Goal: Task Accomplishment & Management: Use online tool/utility

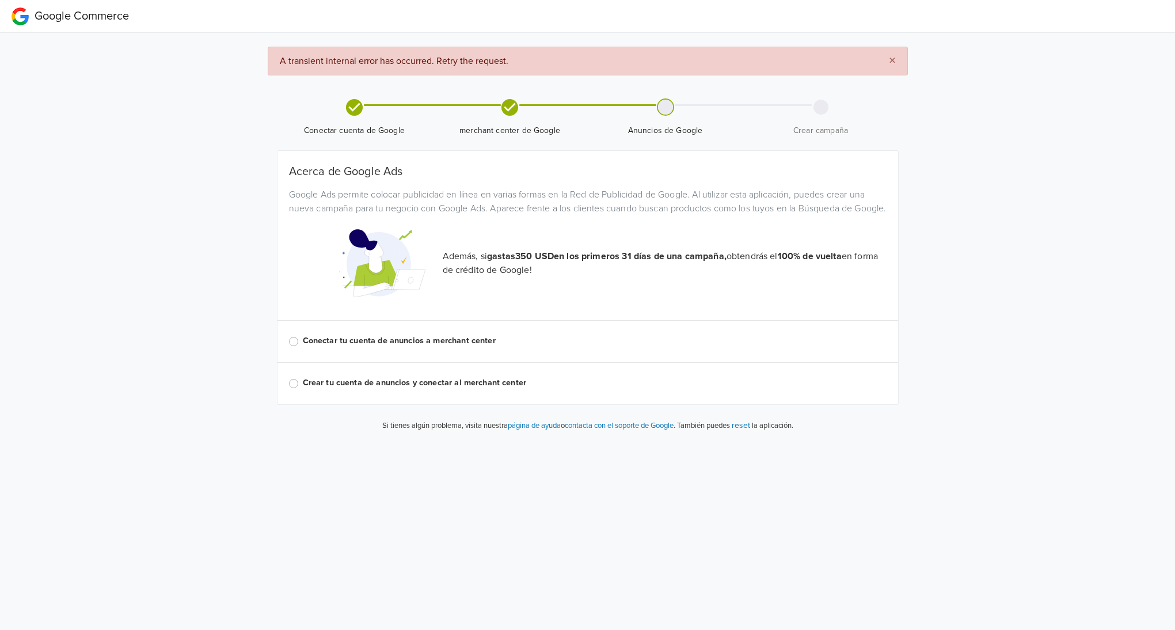
click at [303, 347] on label "Conectar tu cuenta de anuncios a merchant center" at bounding box center [595, 340] width 584 height 13
click at [0, 0] on input "Conectar tu cuenta de anuncios a merchant center" at bounding box center [0, 0] width 0 height 0
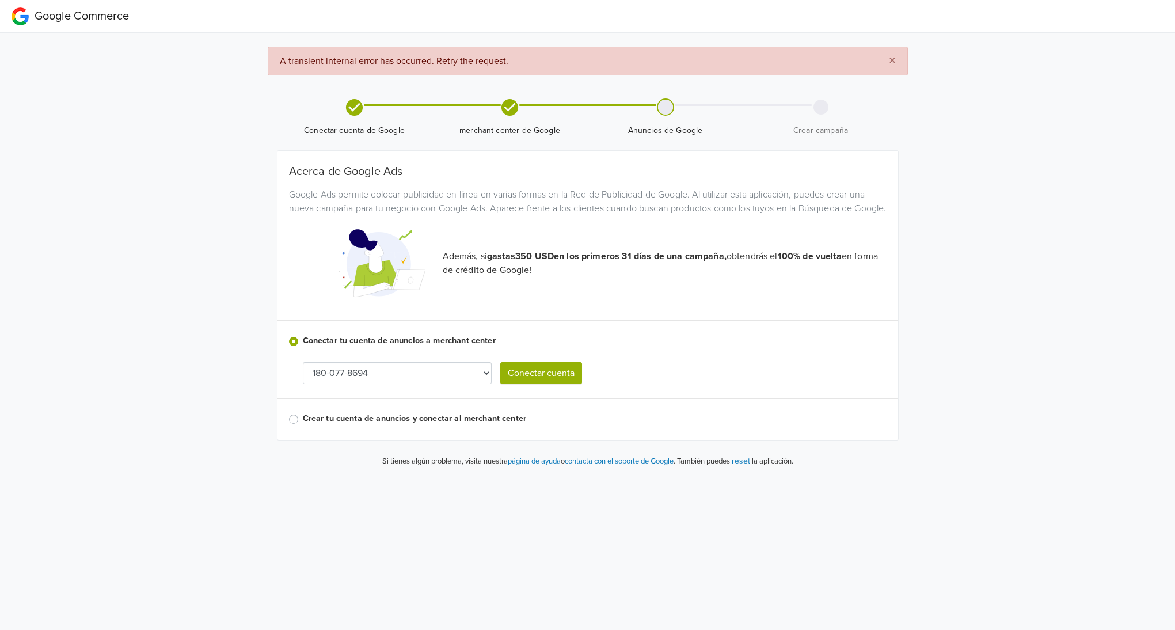
click at [477, 384] on select "180-077-8694 997-735-6739" at bounding box center [397, 373] width 189 height 22
select select "9977356739"
click at [533, 384] on button "Conectar cuenta" at bounding box center [541, 373] width 82 height 22
select select "9977356739"
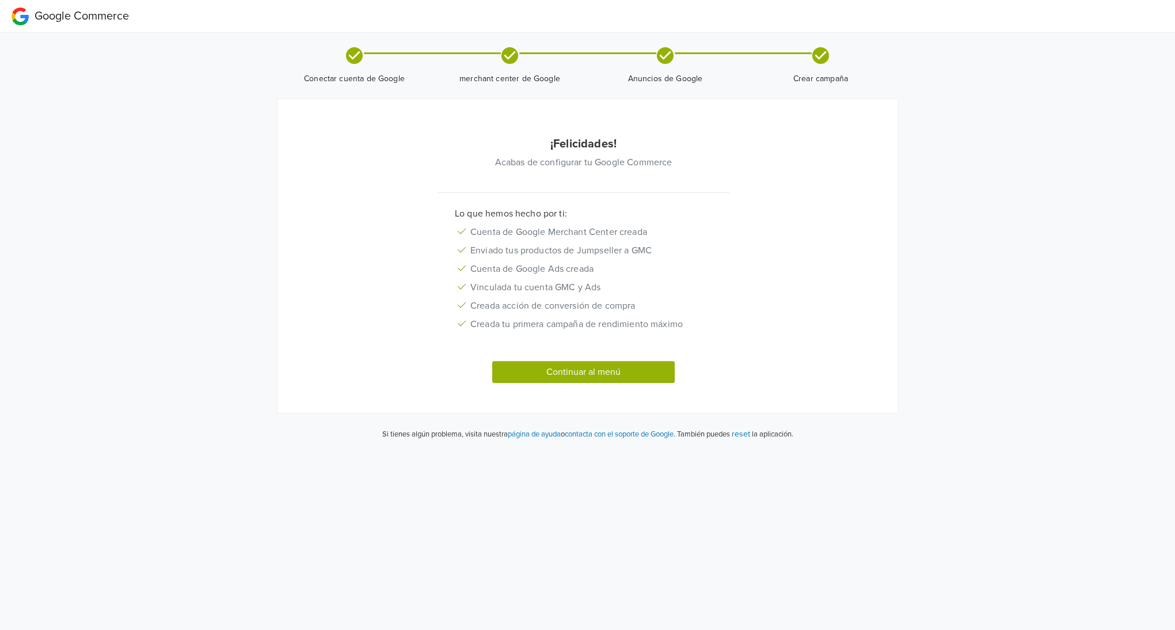
click at [601, 366] on button "Continuar al menú" at bounding box center [583, 372] width 183 height 22
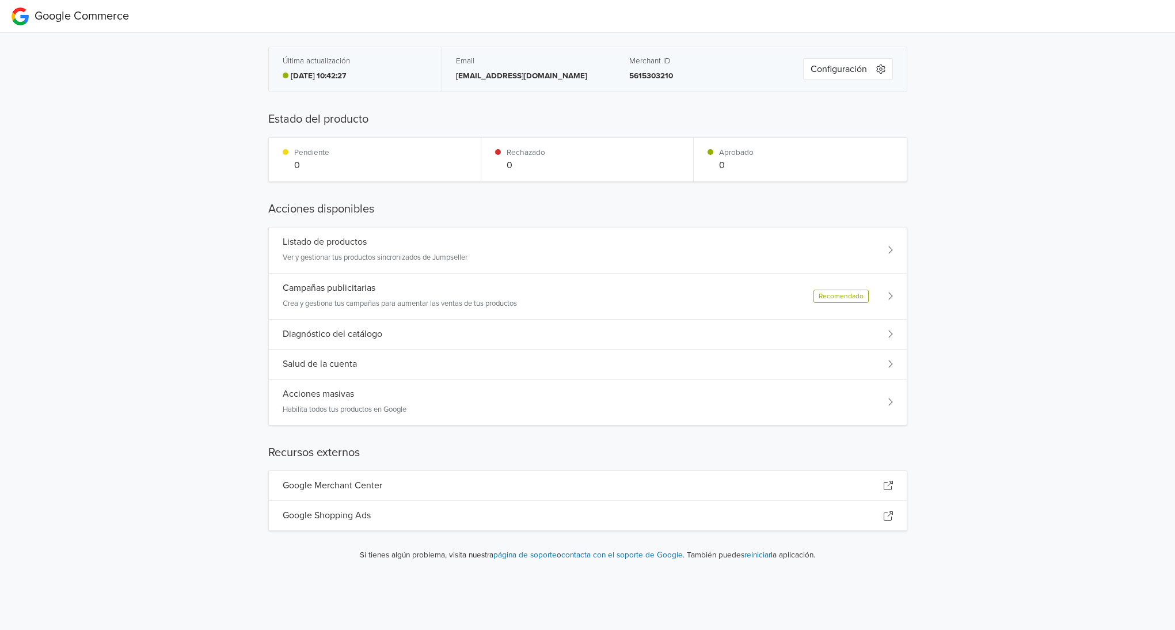
click at [846, 69] on button "Configuración" at bounding box center [848, 69] width 90 height 22
